Goal: Task Accomplishment & Management: Manage account settings

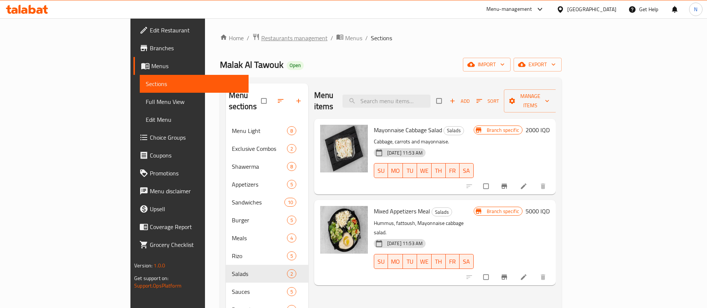
click at [261, 39] on span "Restaurants management" at bounding box center [294, 38] width 66 height 9
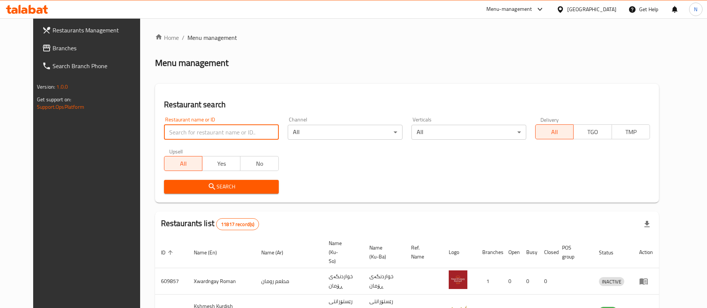
click at [176, 136] on input "search" at bounding box center [221, 132] width 115 height 15
type input "al faqma"
click button "Search" at bounding box center [221, 187] width 115 height 14
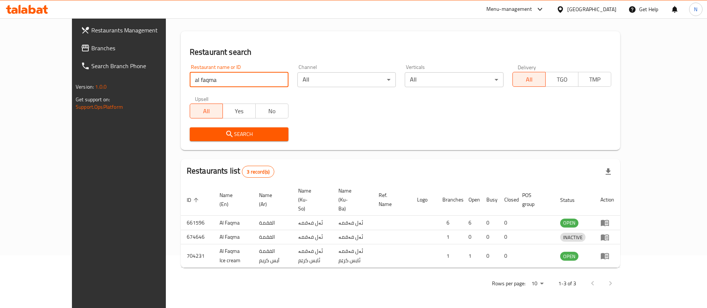
scroll to position [63, 0]
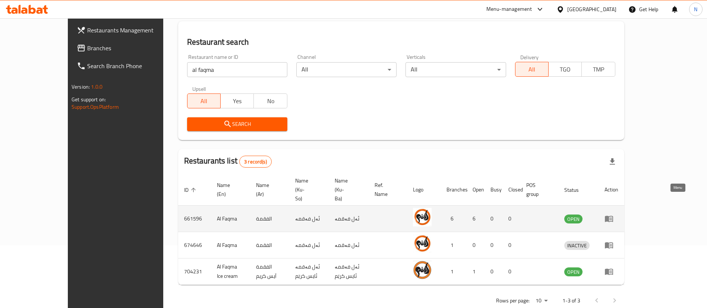
click at [613, 216] on icon "enhanced table" at bounding box center [609, 219] width 8 height 6
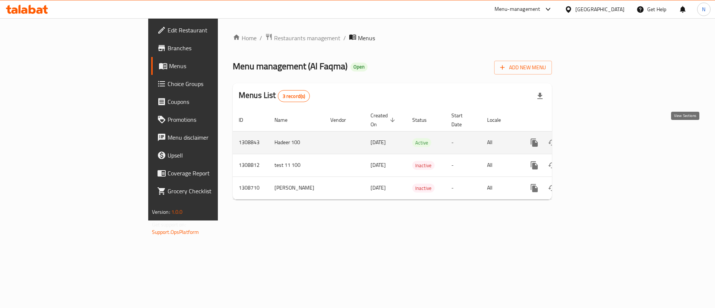
click at [593, 138] on icon "enhanced table" at bounding box center [588, 142] width 9 height 9
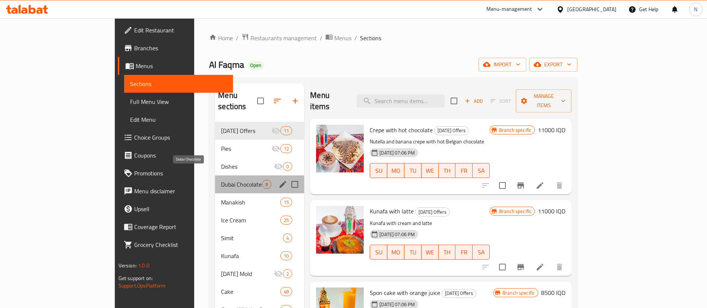
click at [221, 180] on span "Dubai Chocolate" at bounding box center [241, 184] width 41 height 9
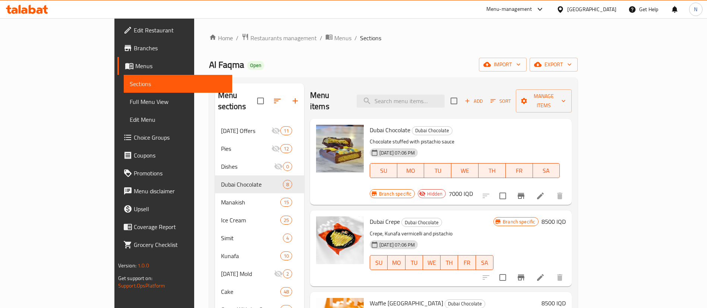
scroll to position [159, 0]
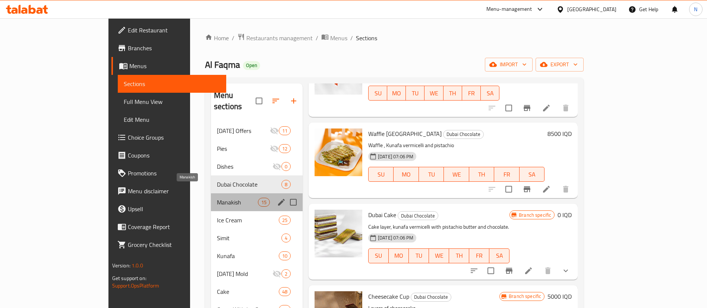
click at [217, 198] on span "Manakish" at bounding box center [237, 202] width 41 height 9
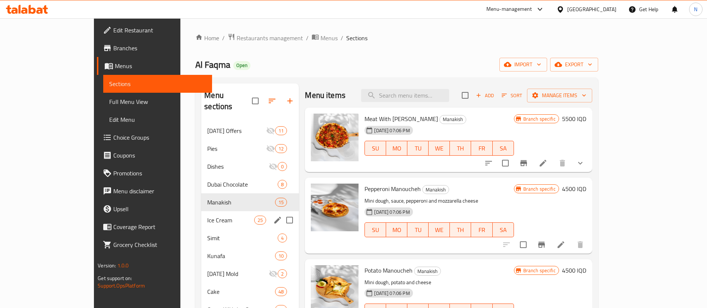
click at [201, 216] on div "Ice Cream 25" at bounding box center [250, 220] width 98 height 18
